Goal: Communication & Community: Participate in discussion

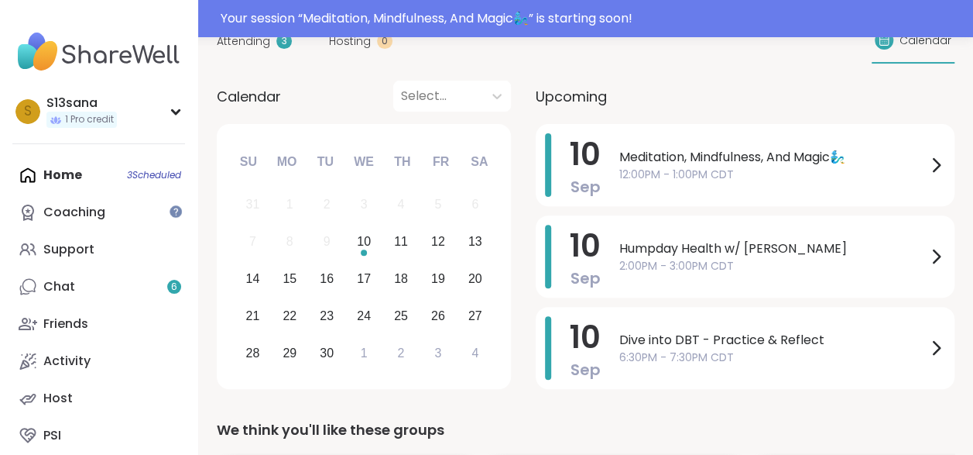
scroll to position [202, 0]
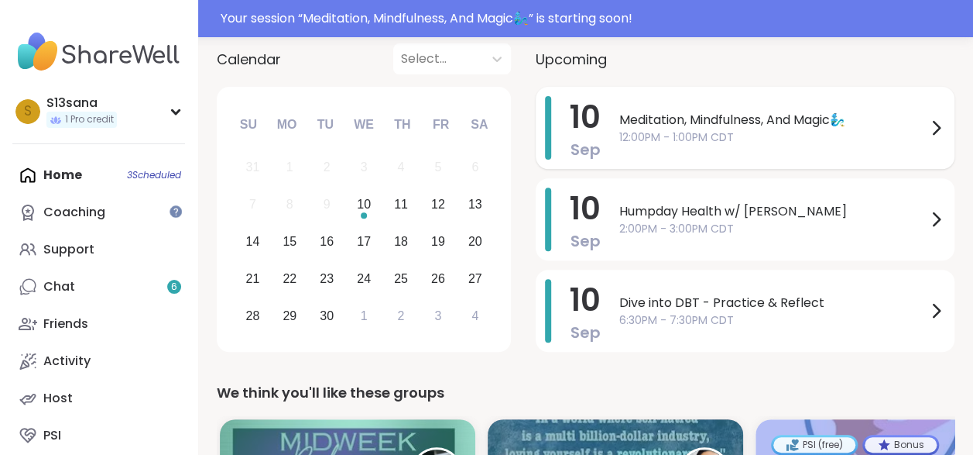
click at [712, 139] on span "12:00PM - 1:00PM CDT" at bounding box center [773, 137] width 307 height 16
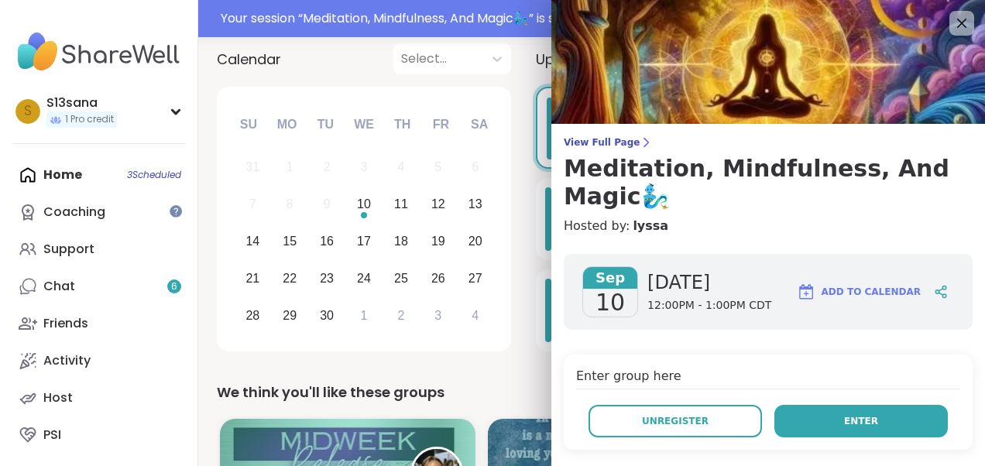
click at [853, 418] on span "Enter" at bounding box center [861, 421] width 34 height 14
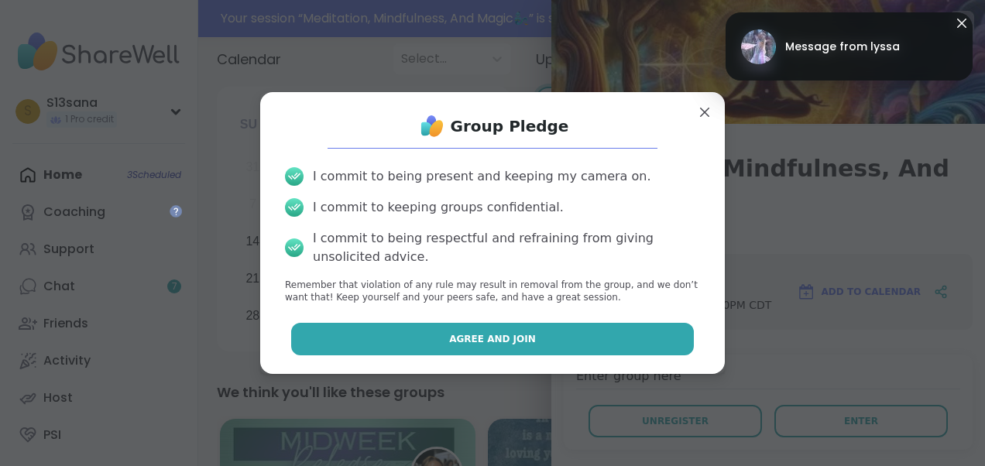
click at [617, 335] on button "Agree and Join" at bounding box center [492, 339] width 403 height 33
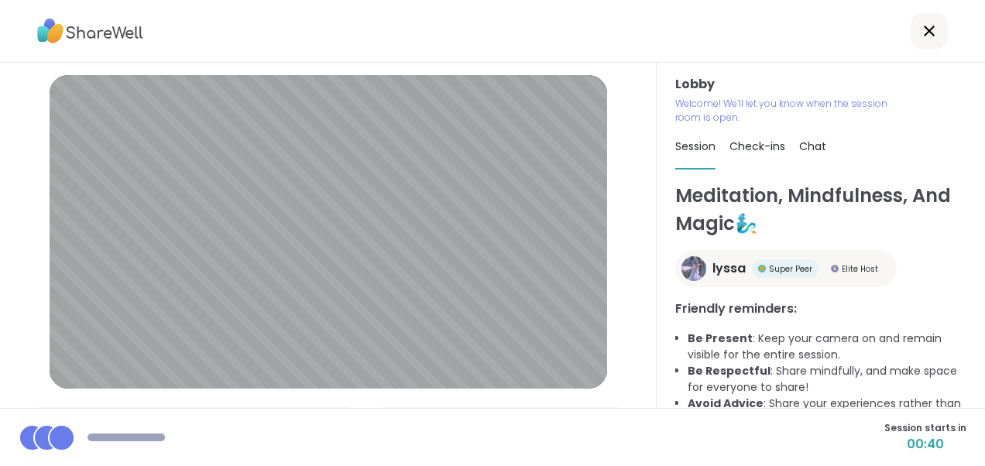
scroll to position [88, 0]
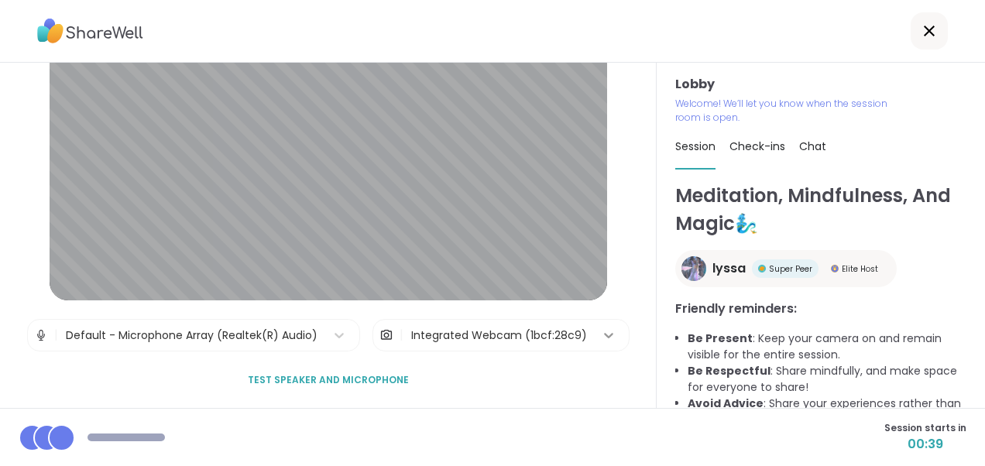
click at [604, 335] on icon at bounding box center [608, 335] width 9 height 5
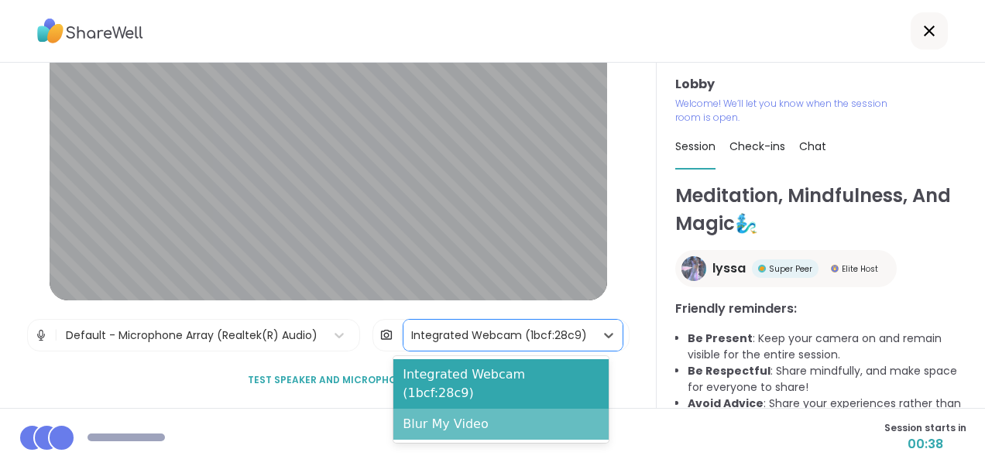
click at [499, 409] on div "Blur My Video" at bounding box center [500, 424] width 215 height 31
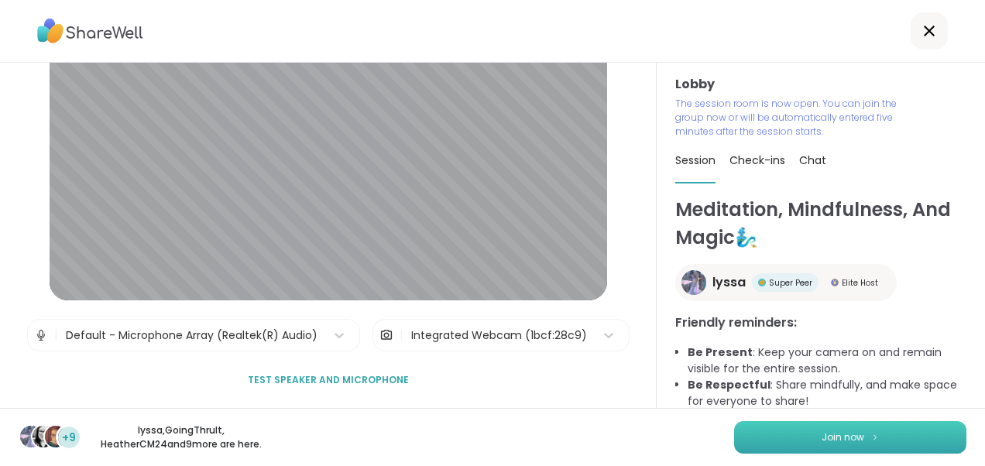
click at [831, 440] on span "Join now" at bounding box center [843, 438] width 43 height 14
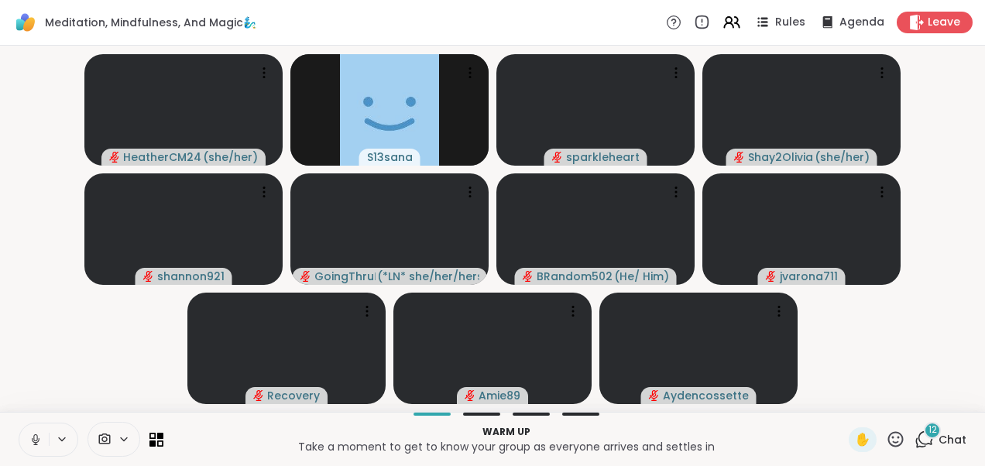
click at [32, 438] on icon at bounding box center [36, 440] width 8 height 5
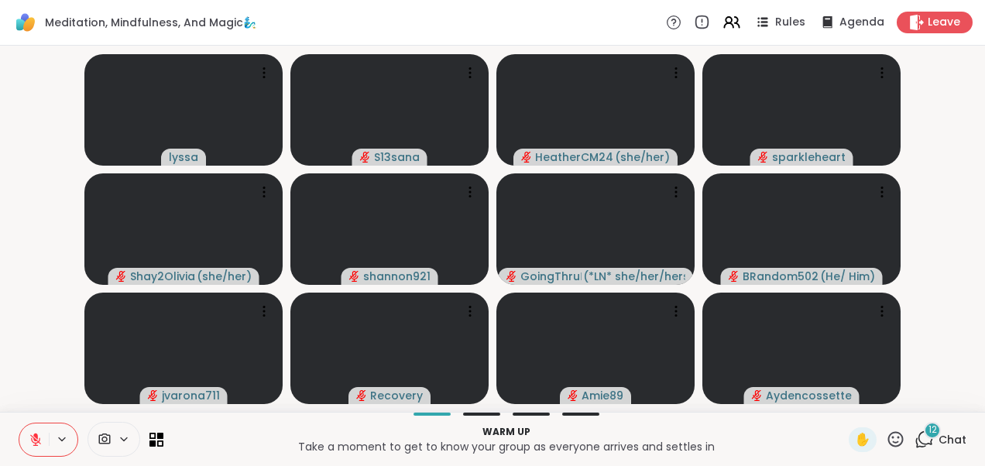
click at [918, 445] on icon at bounding box center [925, 438] width 15 height 14
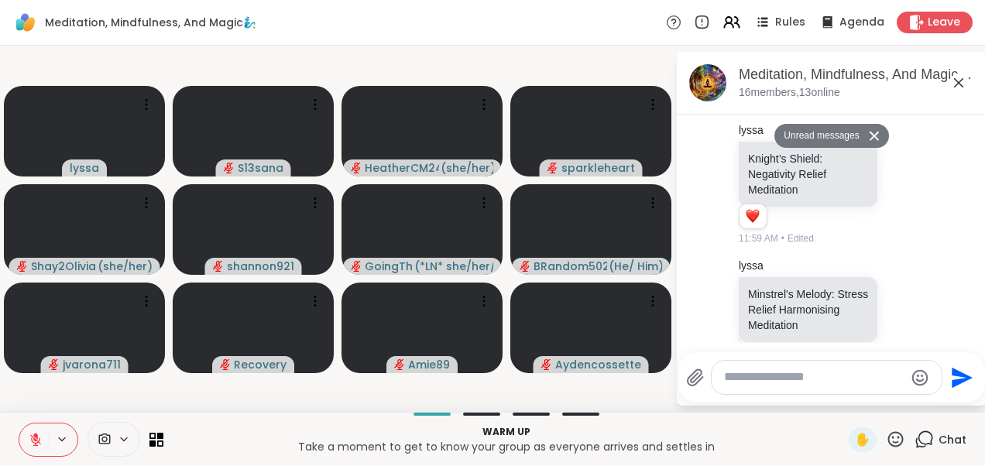
scroll to position [0, 0]
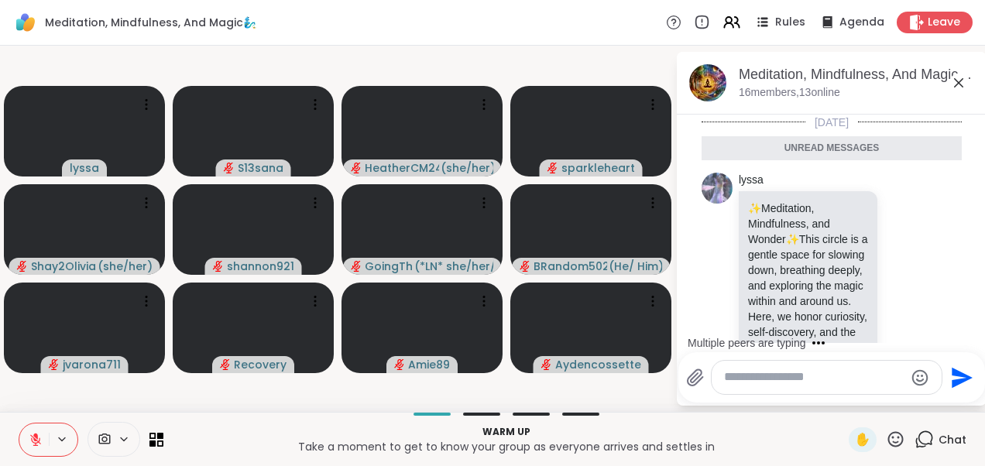
click at [970, 334] on div "Multiple peers are typing" at bounding box center [835, 343] width 304 height 25
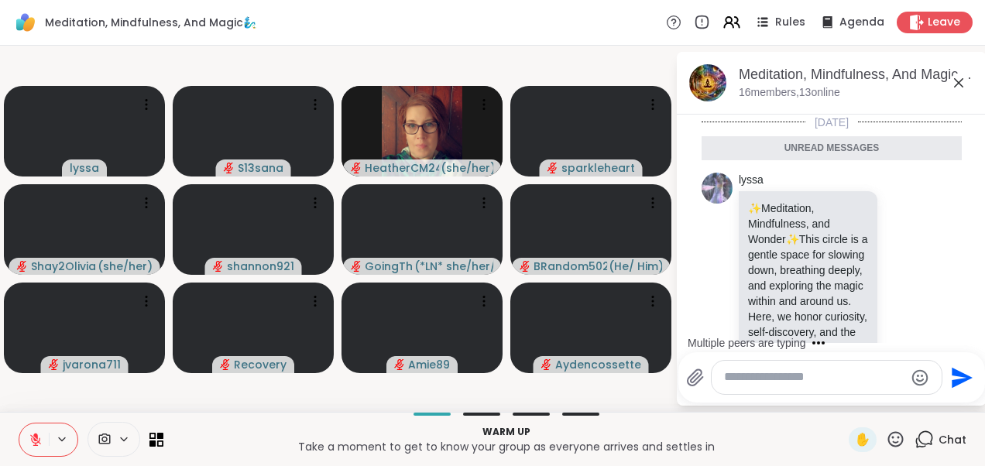
click at [968, 335] on div "Multiple peers are typing" at bounding box center [835, 343] width 304 height 25
click at [968, 336] on div "Multiple peers are typing" at bounding box center [835, 343] width 304 height 25
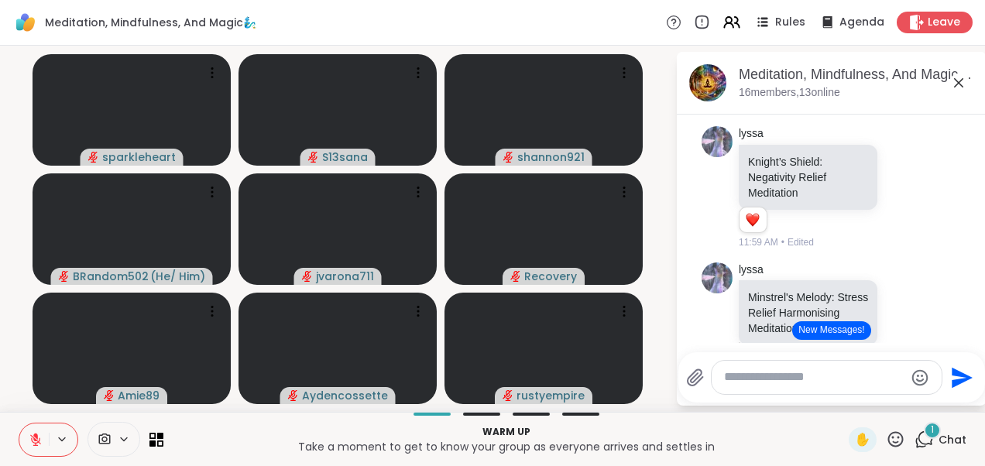
scroll to position [381, 0]
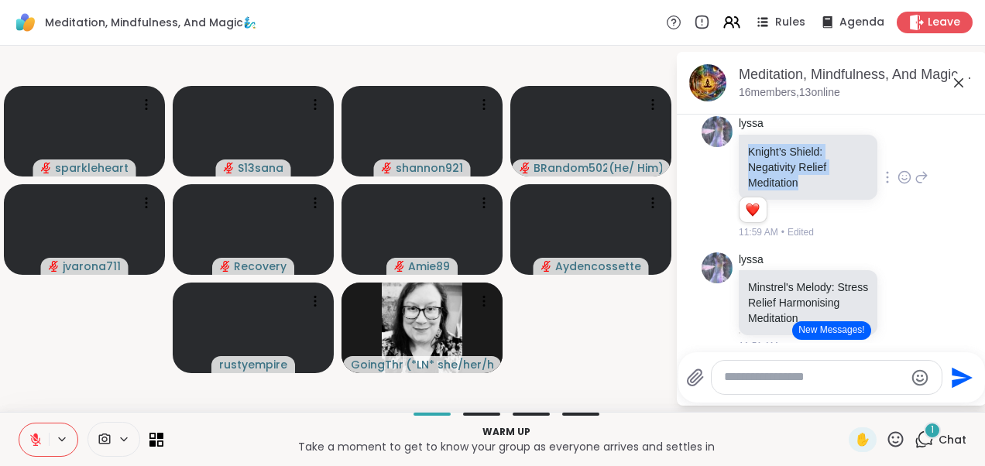
drag, startPoint x: 747, startPoint y: 211, endPoint x: 812, endPoint y: 243, distance: 72.4
click at [812, 191] on p "Knight’s Shield: Negativity Relief Meditation" at bounding box center [808, 167] width 120 height 46
copy p "Knight’s Shield: Negativity Relief Meditation"
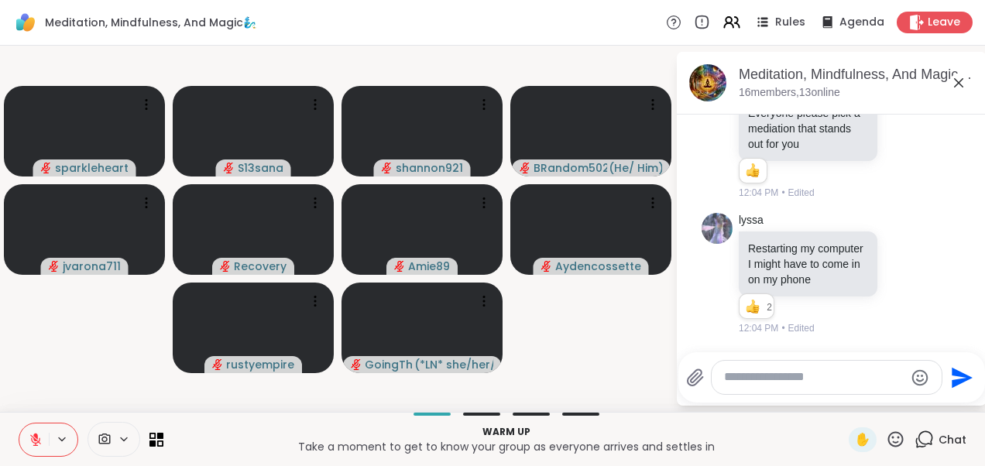
scroll to position [3497, 0]
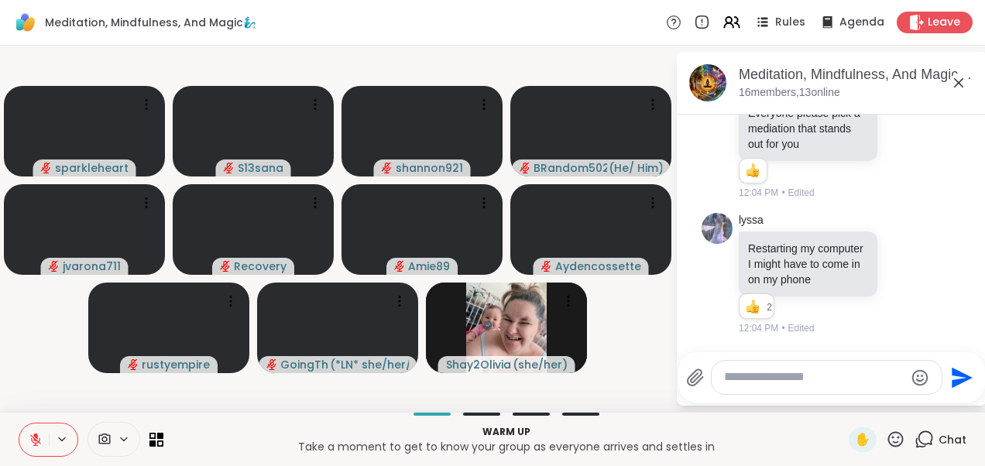
click at [809, 378] on textarea "Type your message" at bounding box center [814, 377] width 180 height 16
paste textarea "**********"
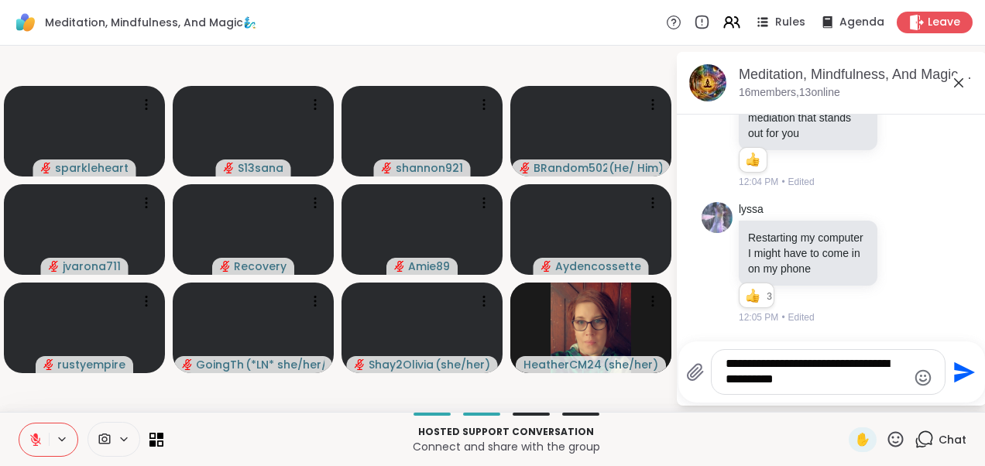
scroll to position [3507, 0]
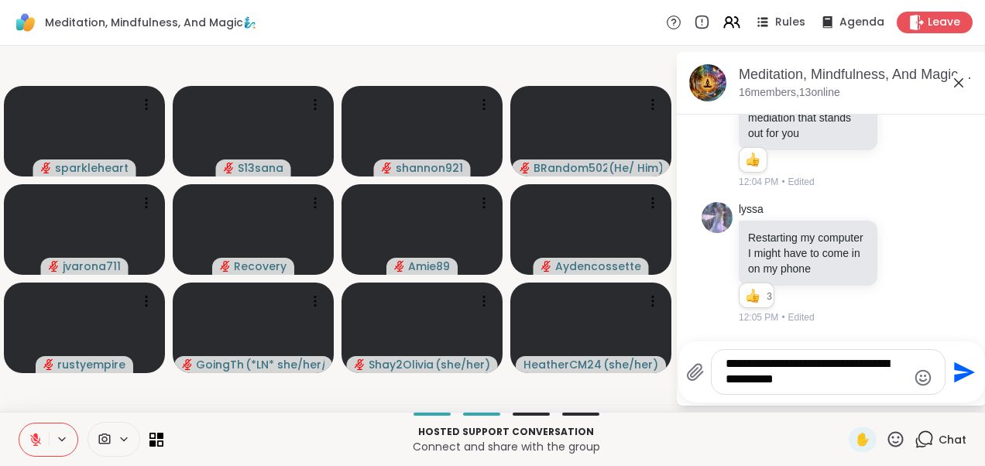
click at [784, 379] on textarea "**********" at bounding box center [816, 372] width 181 height 32
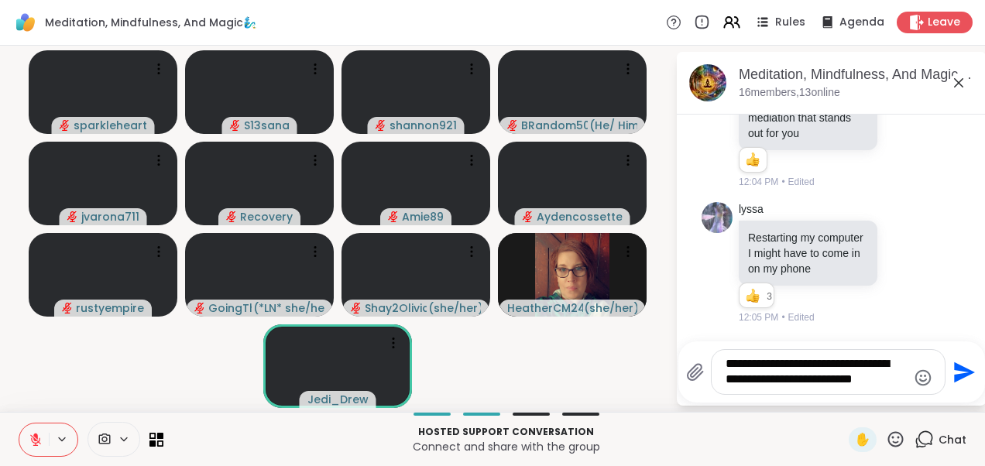
click at [881, 380] on textarea "**********" at bounding box center [816, 372] width 181 height 32
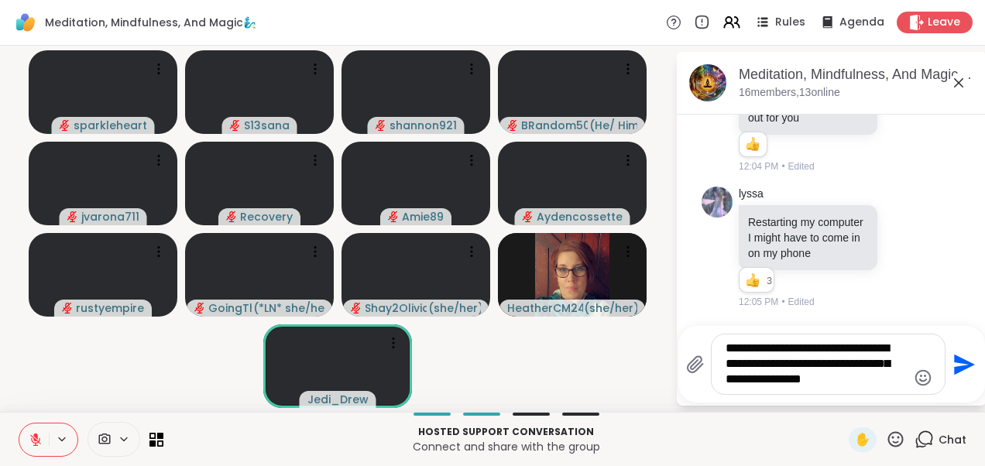
type textarea "**********"
drag, startPoint x: 839, startPoint y: 389, endPoint x: 708, endPoint y: 344, distance: 139.1
click at [708, 344] on div "**********" at bounding box center [815, 364] width 259 height 61
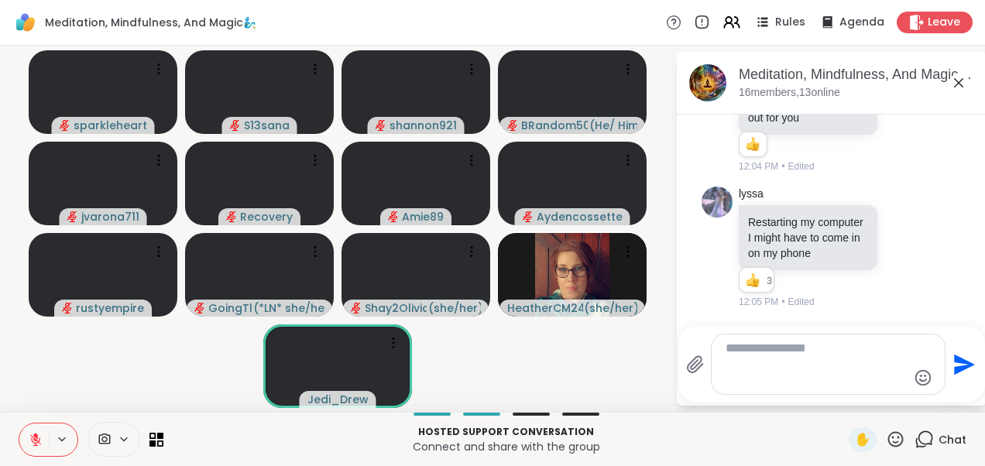
scroll to position [3497, 0]
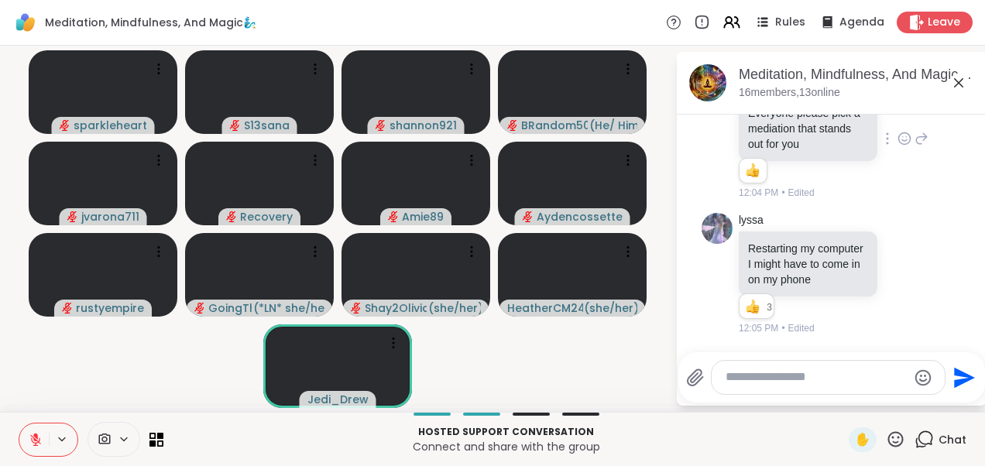
click at [917, 133] on icon at bounding box center [922, 138] width 11 height 11
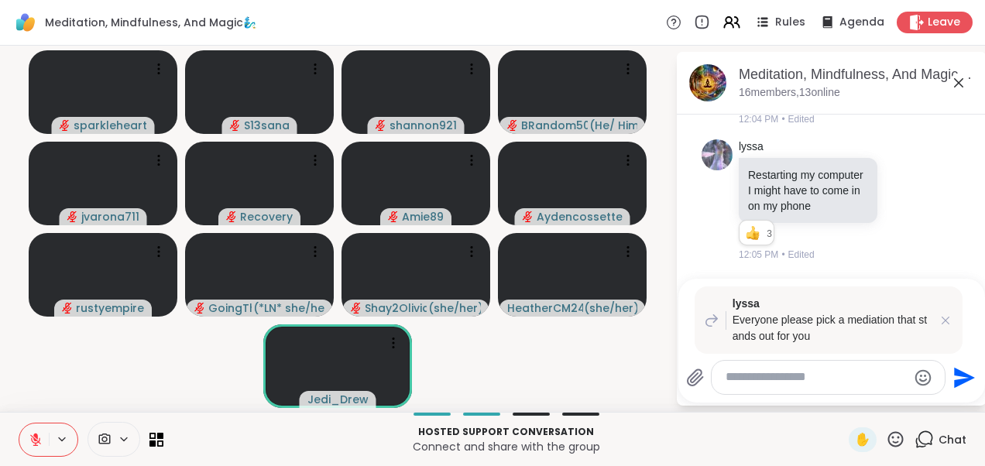
paste textarea "**********"
type textarea "**********"
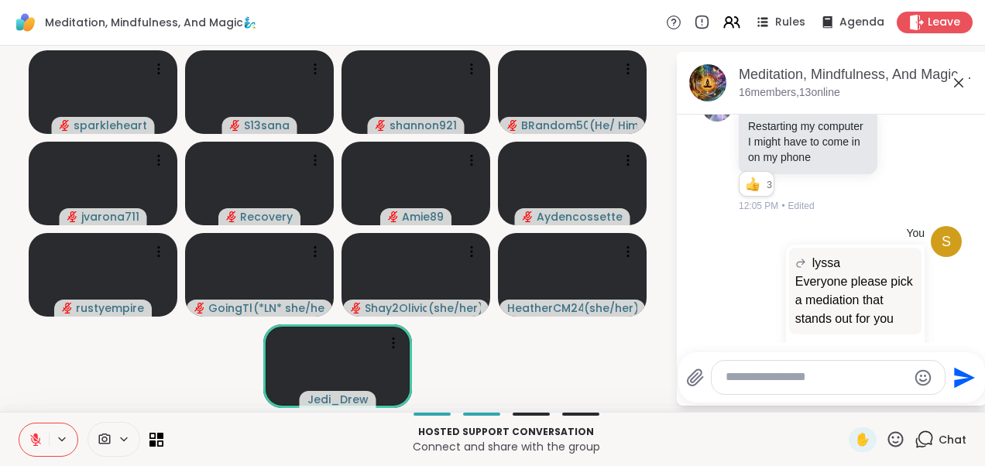
scroll to position [3730, 0]
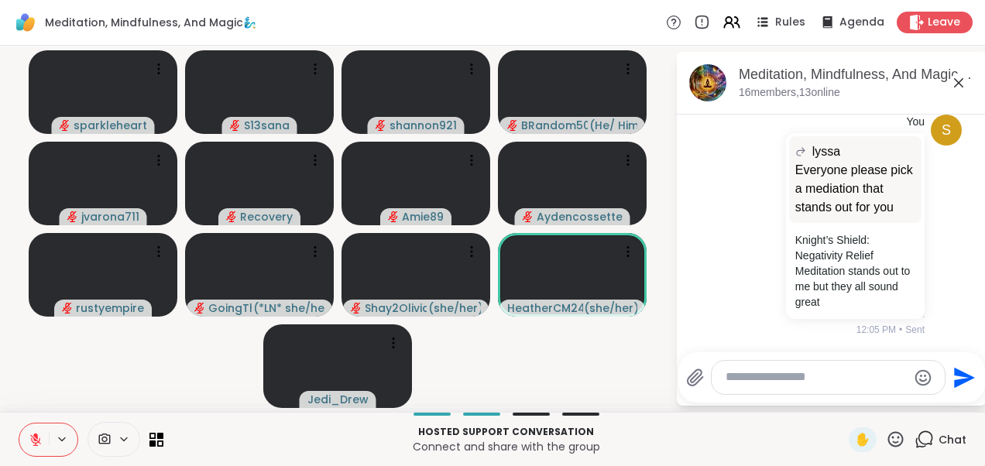
click at [104, 355] on video-player-container "sparkleheart S13sana shannon921 BRandom502 ( He/ Him ) jvarona711 Recovery Amie…" at bounding box center [337, 229] width 657 height 354
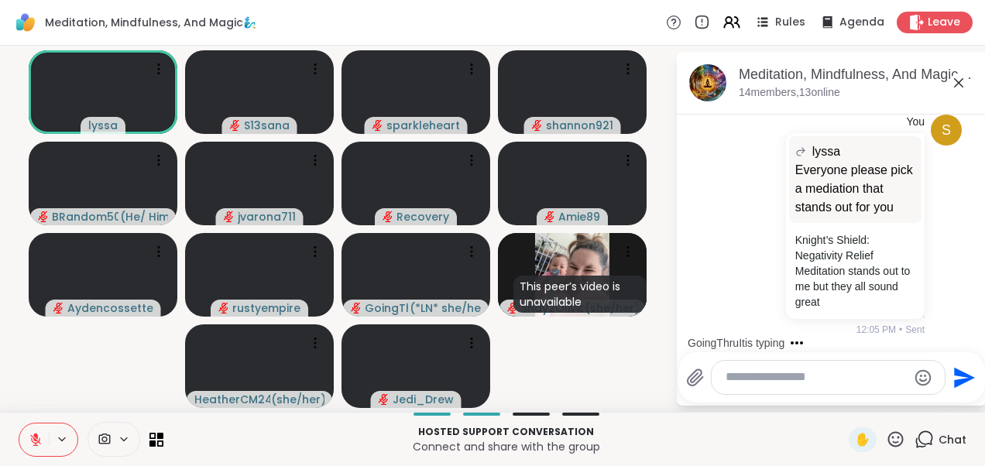
click at [626, 366] on video-player-container "lyssa S13sana sparkleheart shannon921 BRandom502 ( He/ Him ) jvarona711 Recover…" at bounding box center [337, 229] width 657 height 354
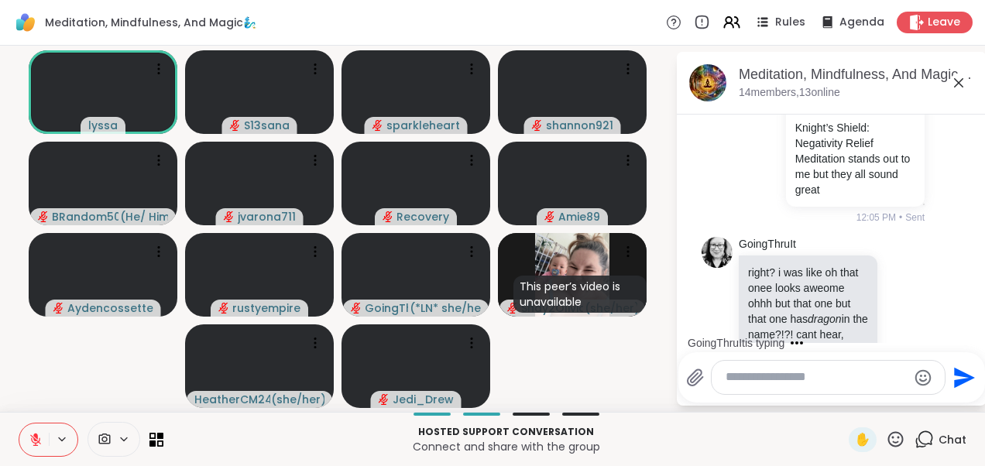
scroll to position [3921, 0]
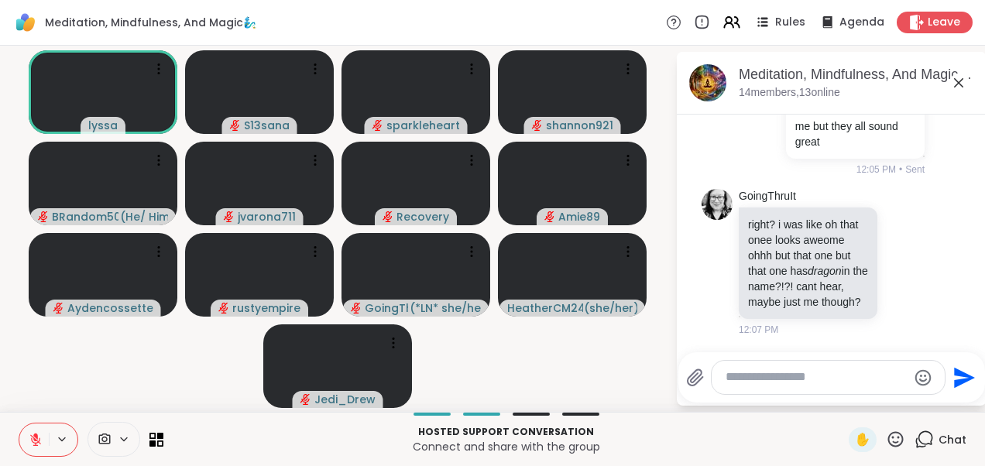
click at [956, 83] on icon at bounding box center [958, 83] width 19 height 19
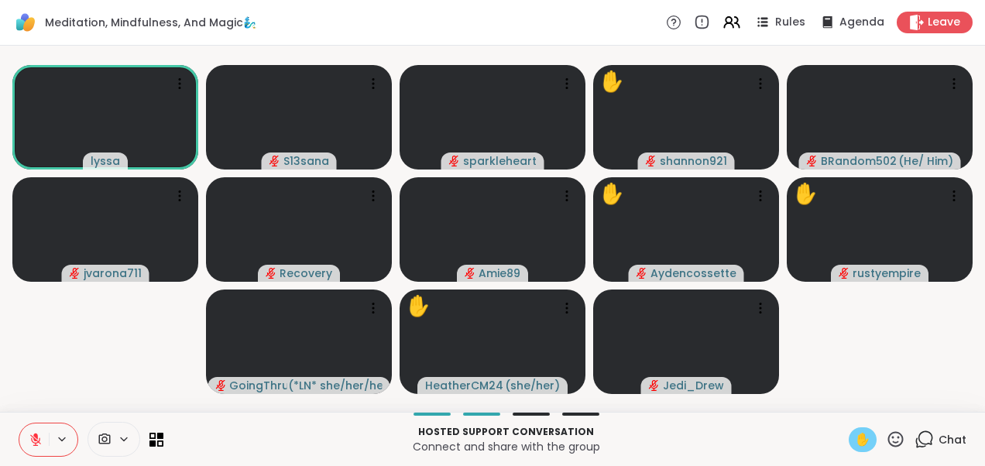
click at [855, 448] on span "✋" at bounding box center [862, 440] width 15 height 19
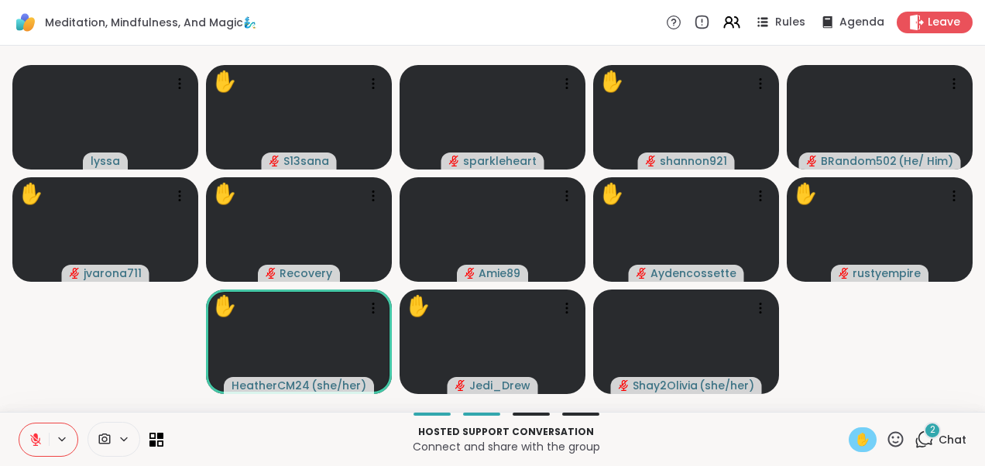
click at [29, 432] on button at bounding box center [33, 440] width 29 height 33
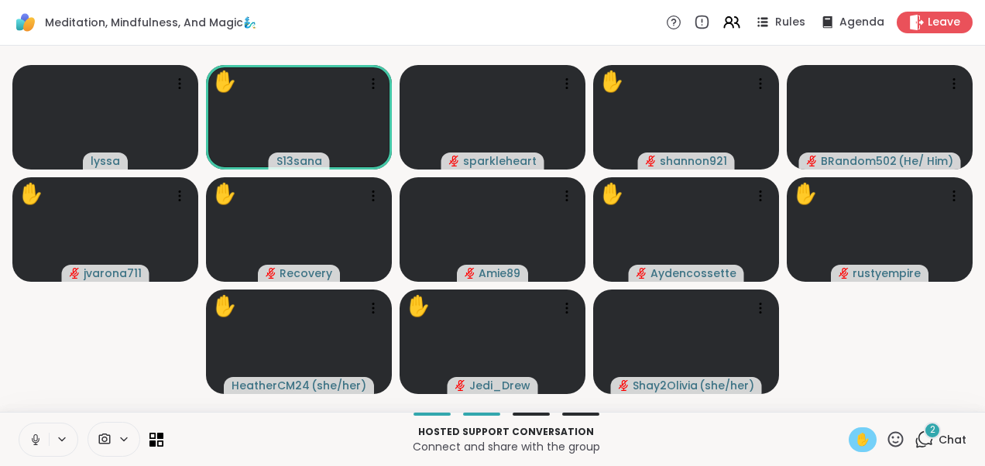
click at [29, 432] on button at bounding box center [33, 440] width 29 height 33
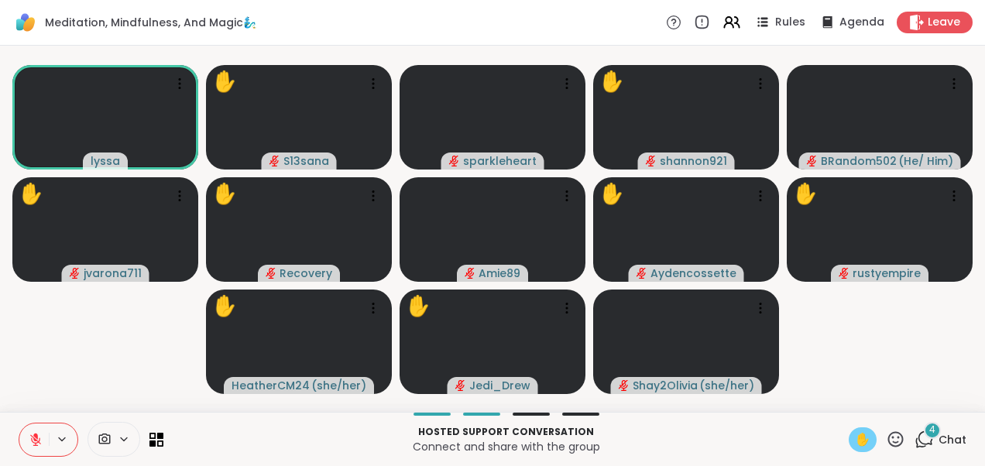
click at [929, 436] on span "4" at bounding box center [932, 430] width 6 height 13
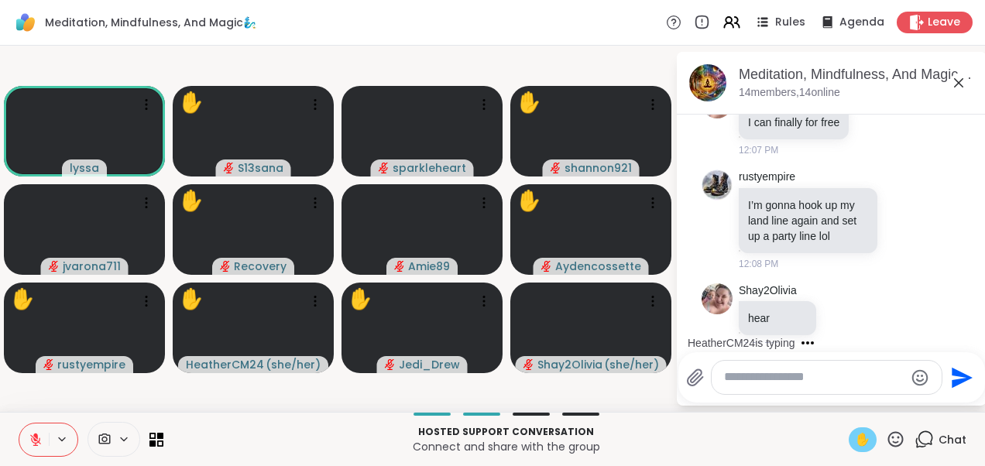
scroll to position [4408, 0]
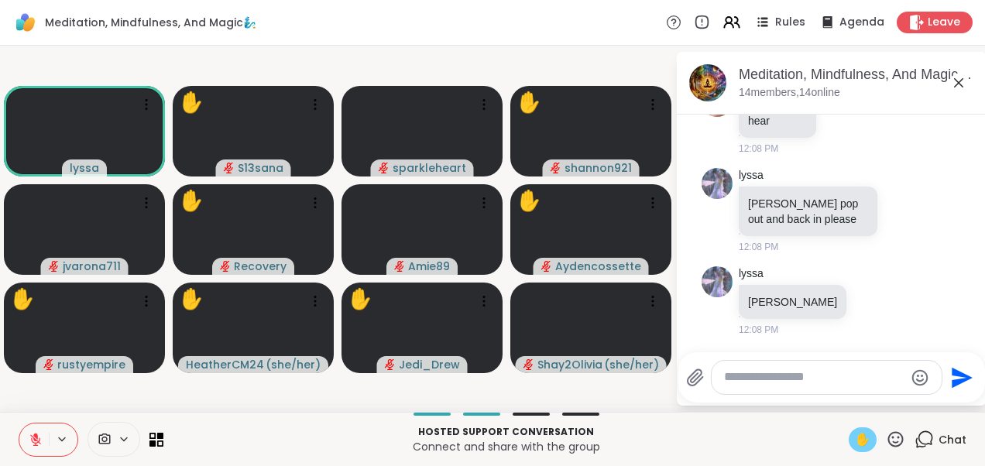
click at [962, 79] on icon at bounding box center [958, 82] width 9 height 9
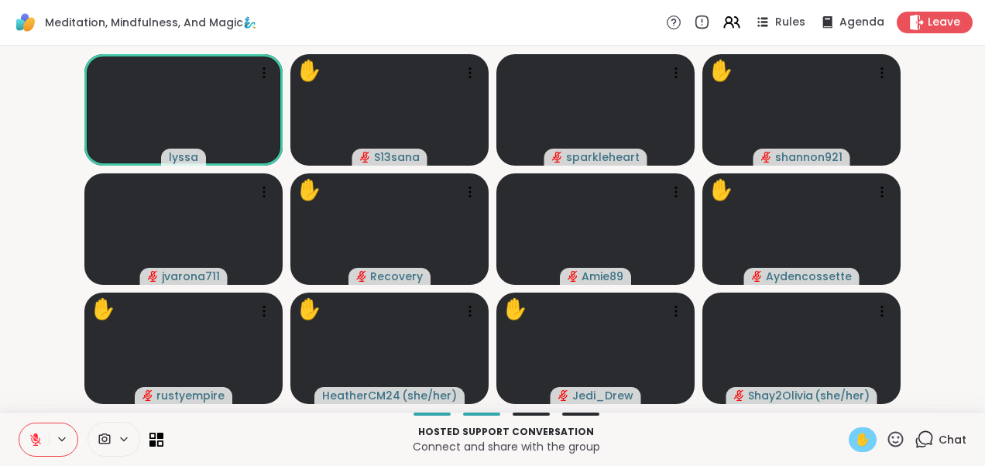
click at [855, 442] on span "✋" at bounding box center [862, 440] width 15 height 19
click at [945, 274] on video-player-container "lyssa ✋ S13sana sparkleheart ✋ shannon921 jvarona711 ✋ Recovery Amie89 ✋ Aydenc…" at bounding box center [492, 229] width 966 height 354
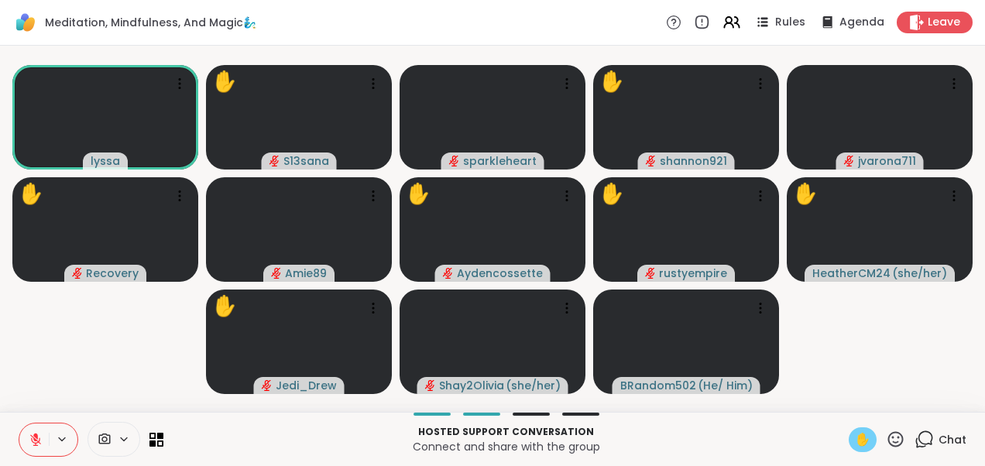
click at [906, 367] on video-player-container "lyssa ✋ S13sana sparkleheart ✋ shannon921 jvarona711 ✋ Recovery Amie89 ✋ Aydenc…" at bounding box center [492, 229] width 966 height 354
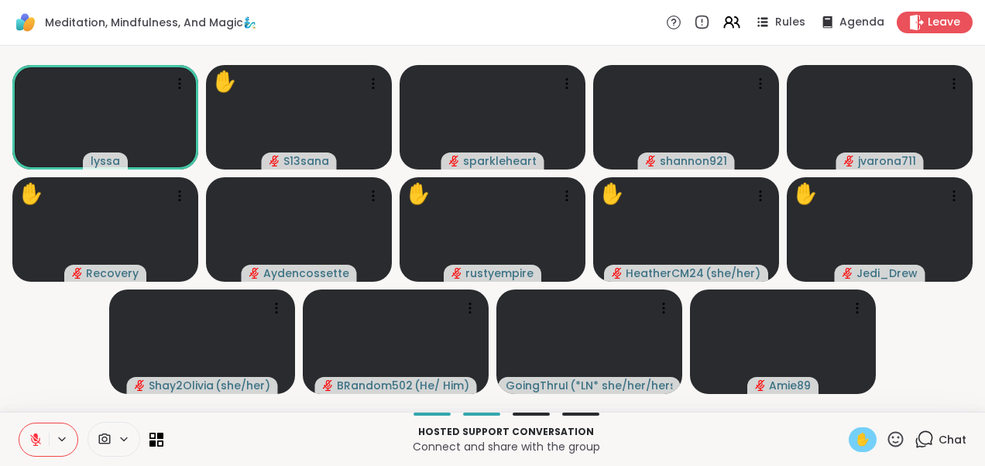
click at [940, 434] on span "Chat" at bounding box center [953, 439] width 28 height 15
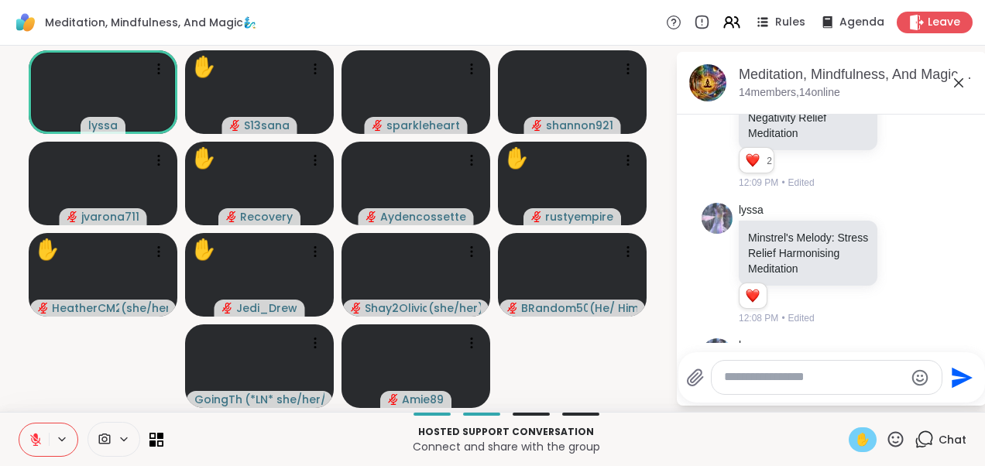
scroll to position [418, 0]
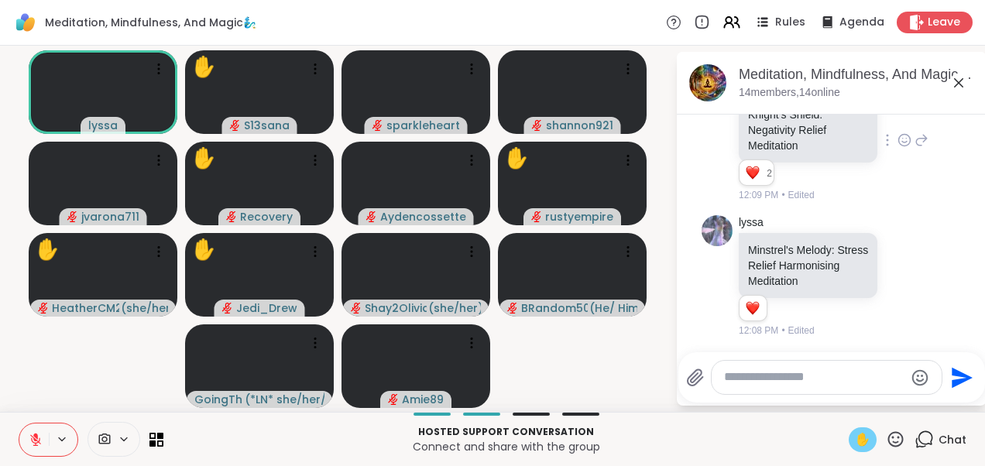
click at [898, 148] on icon at bounding box center [905, 139] width 14 height 15
click at [898, 122] on div "Select Reaction: Heart" at bounding box center [905, 115] width 14 height 14
click at [936, 208] on div "[PERSON_NAME] Shield: Negativity Relief Meditation 3 3 3 12:10 PM • Edited" at bounding box center [832, 141] width 260 height 136
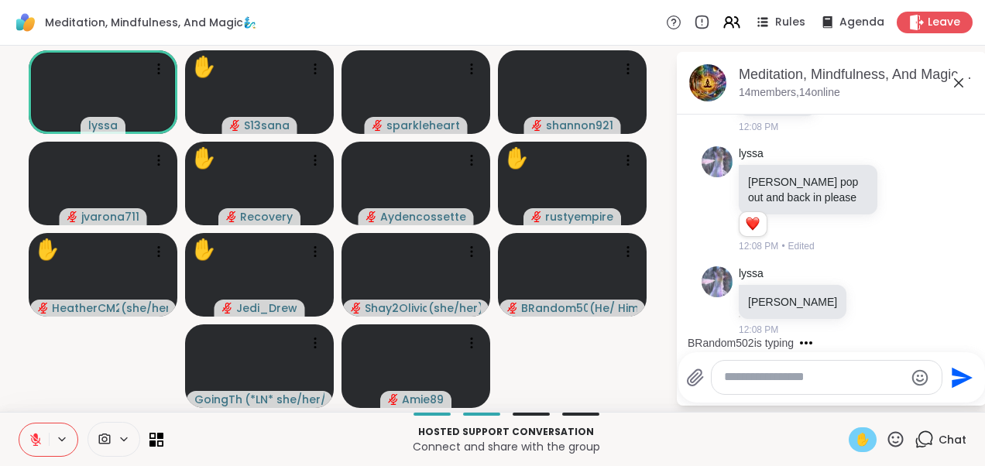
scroll to position [4437, 0]
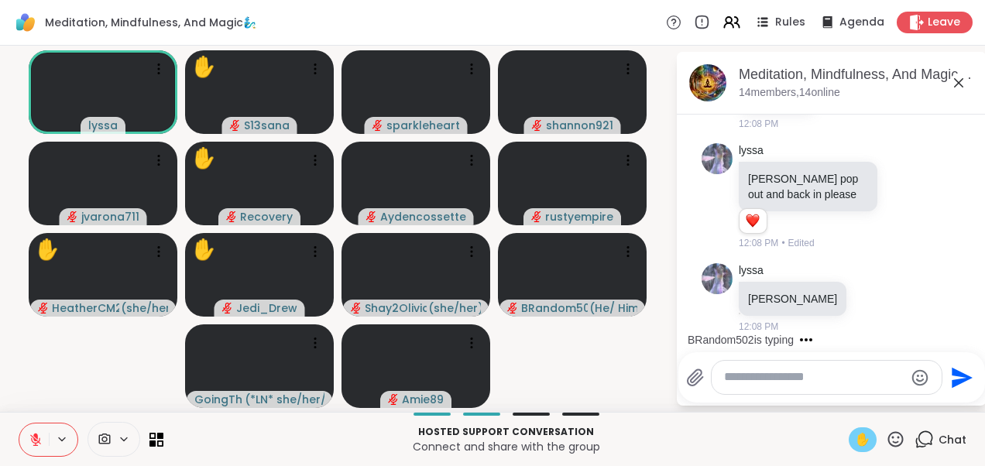
click at [969, 328] on div "BRandom502 is typing" at bounding box center [835, 340] width 304 height 25
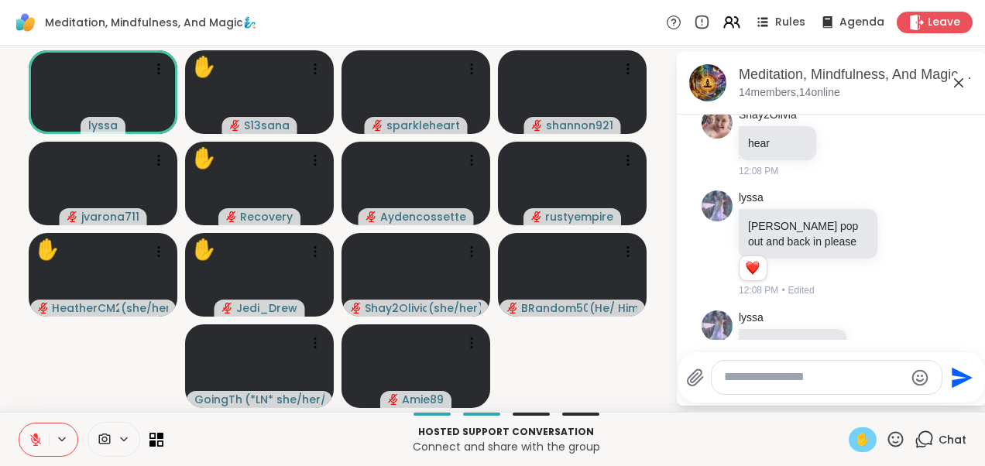
scroll to position [4209, 0]
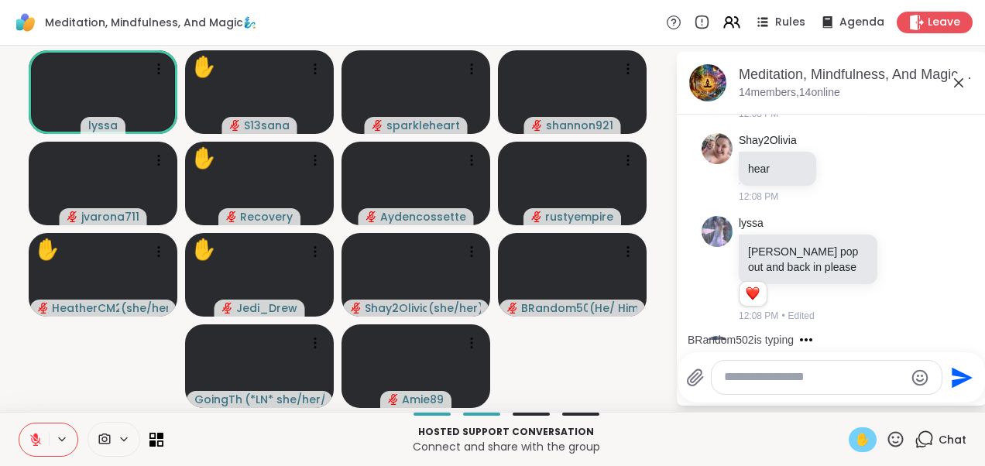
click at [956, 81] on icon at bounding box center [958, 83] width 19 height 19
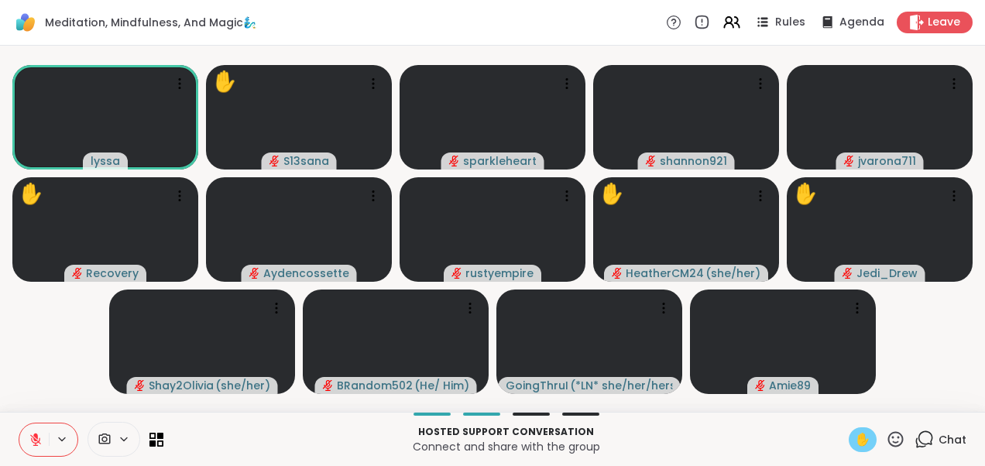
click at [931, 347] on video-player-container "lyssa ✋ S13sana sparkleheart shannon921 jvarona711 ✋ Recovery Aydencossette rus…" at bounding box center [492, 229] width 966 height 354
click at [855, 432] on span "✋" at bounding box center [862, 440] width 15 height 19
click at [924, 435] on div "1" at bounding box center [932, 430] width 17 height 17
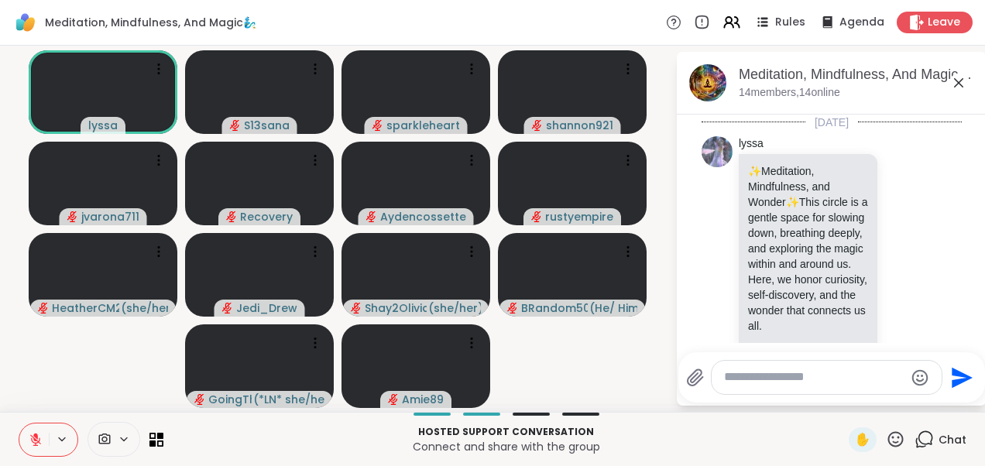
scroll to position [4665, 0]
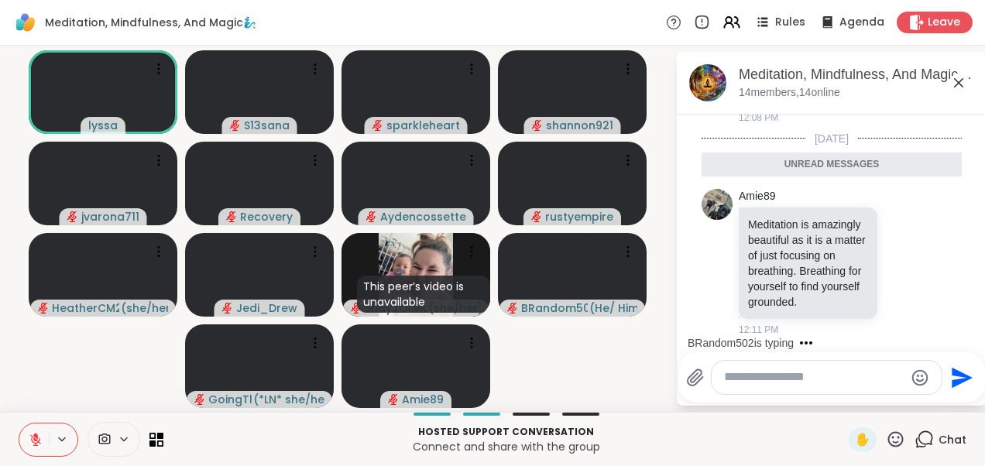
click at [957, 78] on icon at bounding box center [958, 83] width 19 height 19
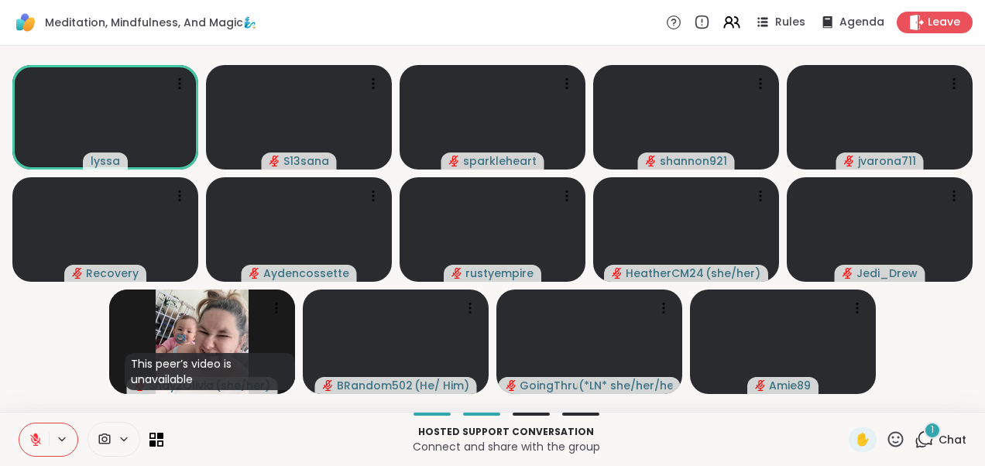
click at [48, 345] on video-player-container "lyssa S13sana sparkleheart shannon921 jvarona711 Recovery Aydencossette rustyem…" at bounding box center [492, 229] width 966 height 354
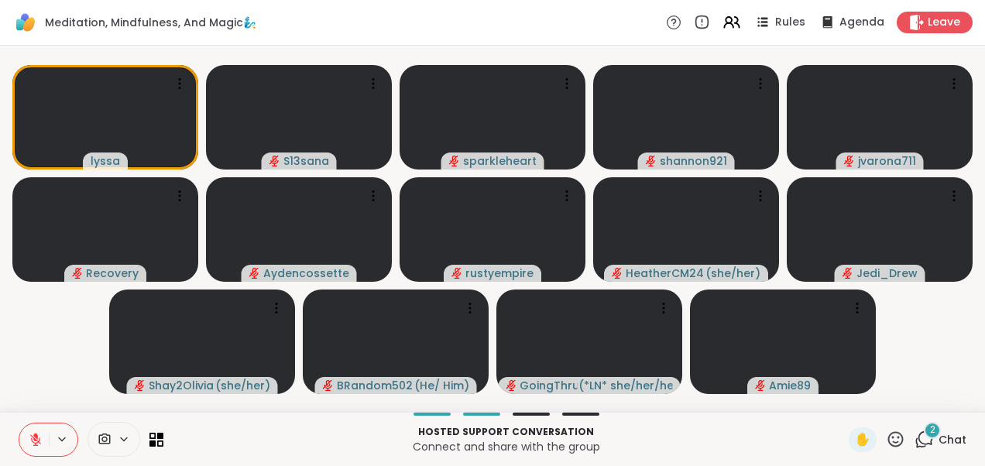
click at [915, 441] on icon at bounding box center [924, 439] width 19 height 19
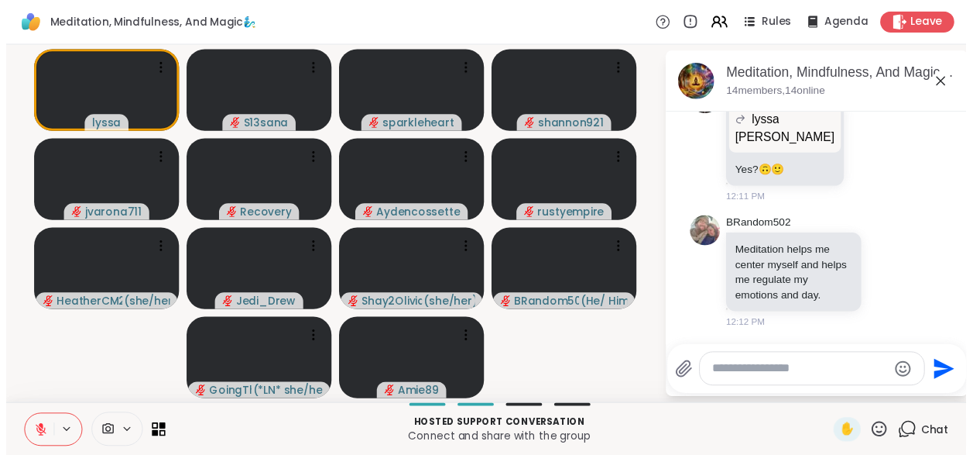
scroll to position [4928, 0]
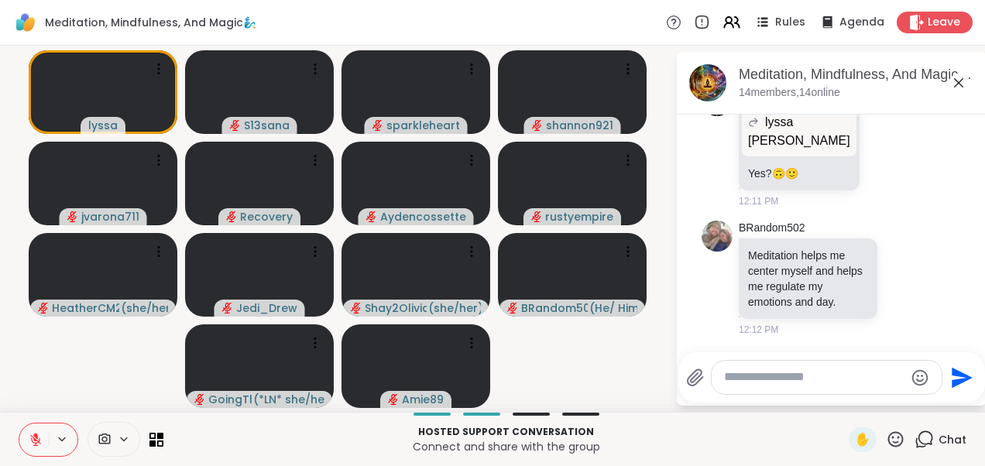
click at [962, 84] on icon at bounding box center [958, 83] width 19 height 19
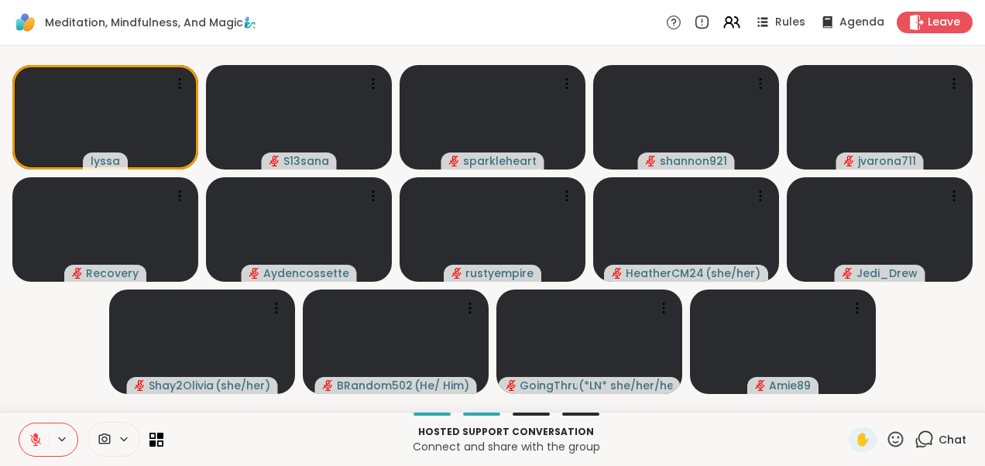
click at [939, 353] on video-player-container "lyssa S13sana sparkleheart shannon921 jvarona711 Recovery Aydencossette rustyem…" at bounding box center [492, 229] width 966 height 354
click at [57, 355] on video-player-container "lyssa S13sana sparkleheart shannon921 jvarona711 Recovery Aydencossette rustyem…" at bounding box center [492, 229] width 966 height 354
click at [929, 26] on span "Leave" at bounding box center [945, 23] width 34 height 16
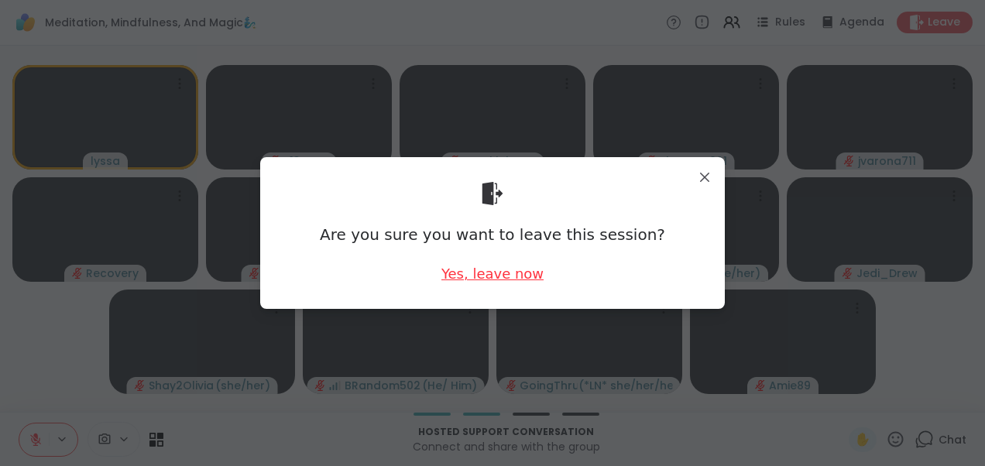
click at [452, 282] on div "Yes, leave now" at bounding box center [492, 273] width 102 height 19
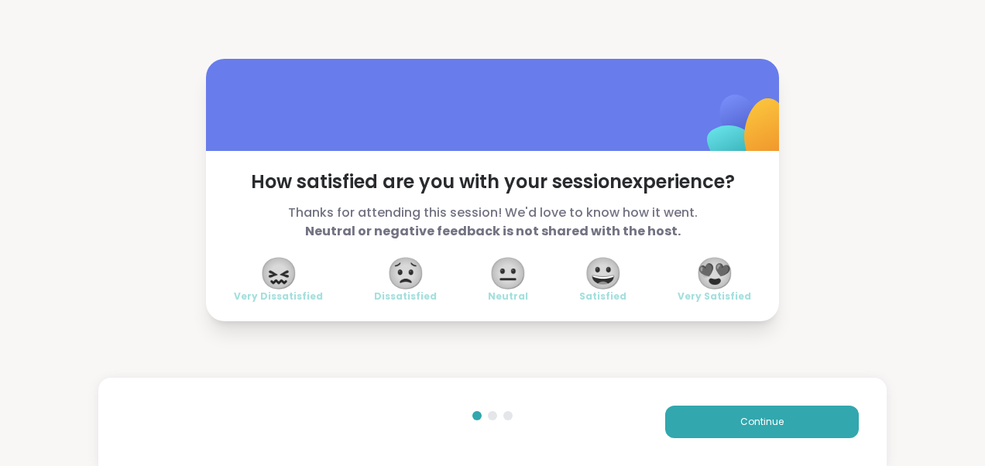
click at [26, 88] on div "How satisfied are you with your session experience? Thanks for attending this s…" at bounding box center [492, 189] width 985 height 379
click at [781, 418] on button "Continue" at bounding box center [762, 422] width 194 height 33
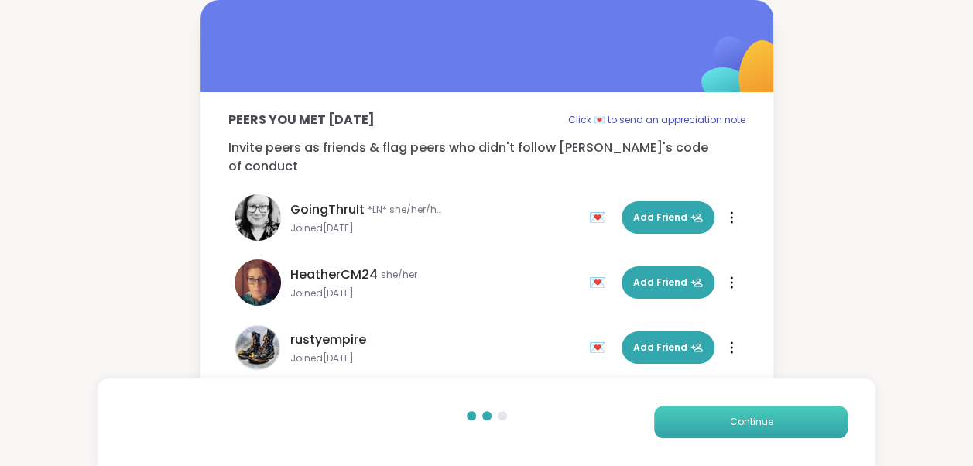
click at [781, 418] on button "Continue" at bounding box center [751, 422] width 194 height 33
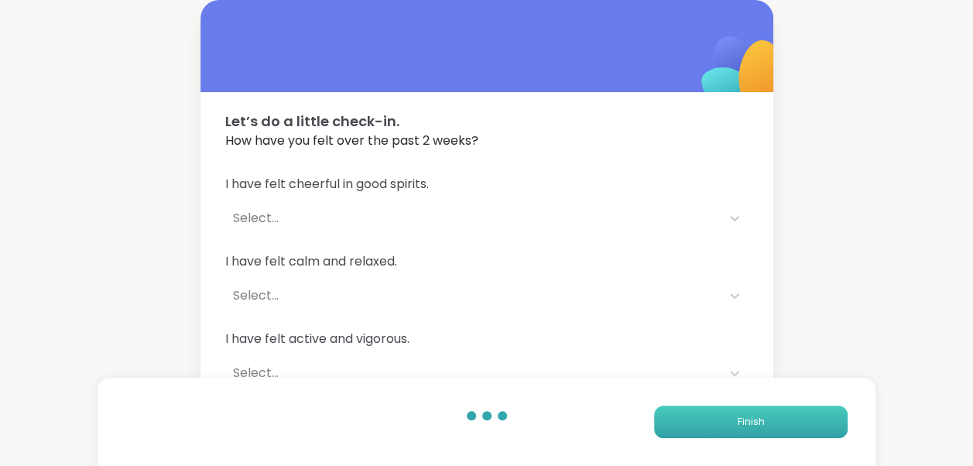
click at [781, 418] on button "Finish" at bounding box center [751, 422] width 194 height 33
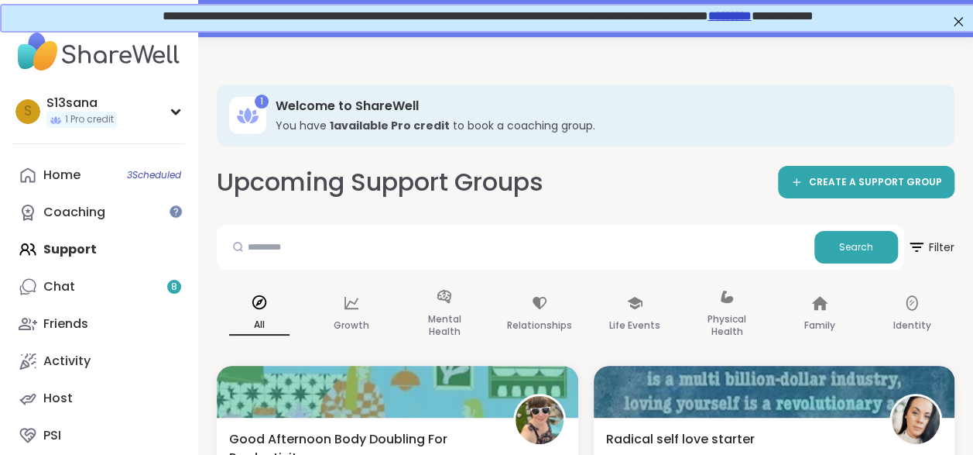
scroll to position [121, 0]
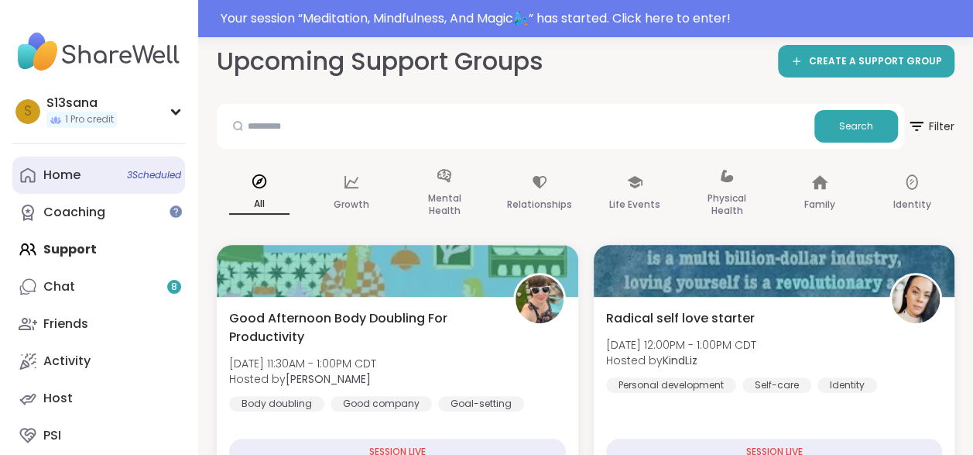
click at [99, 168] on link "Home 3 Scheduled" at bounding box center [98, 174] width 173 height 37
